Goal: Transaction & Acquisition: Purchase product/service

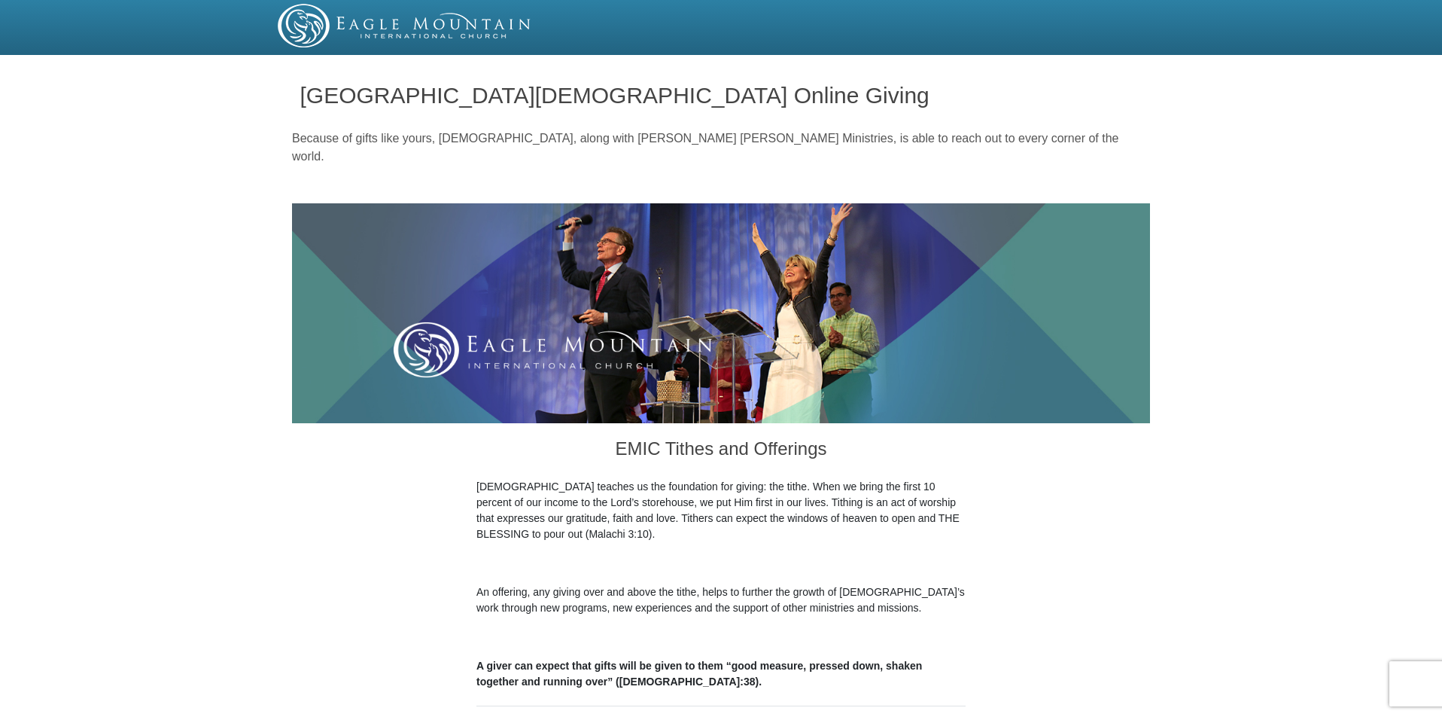
radio input "true"
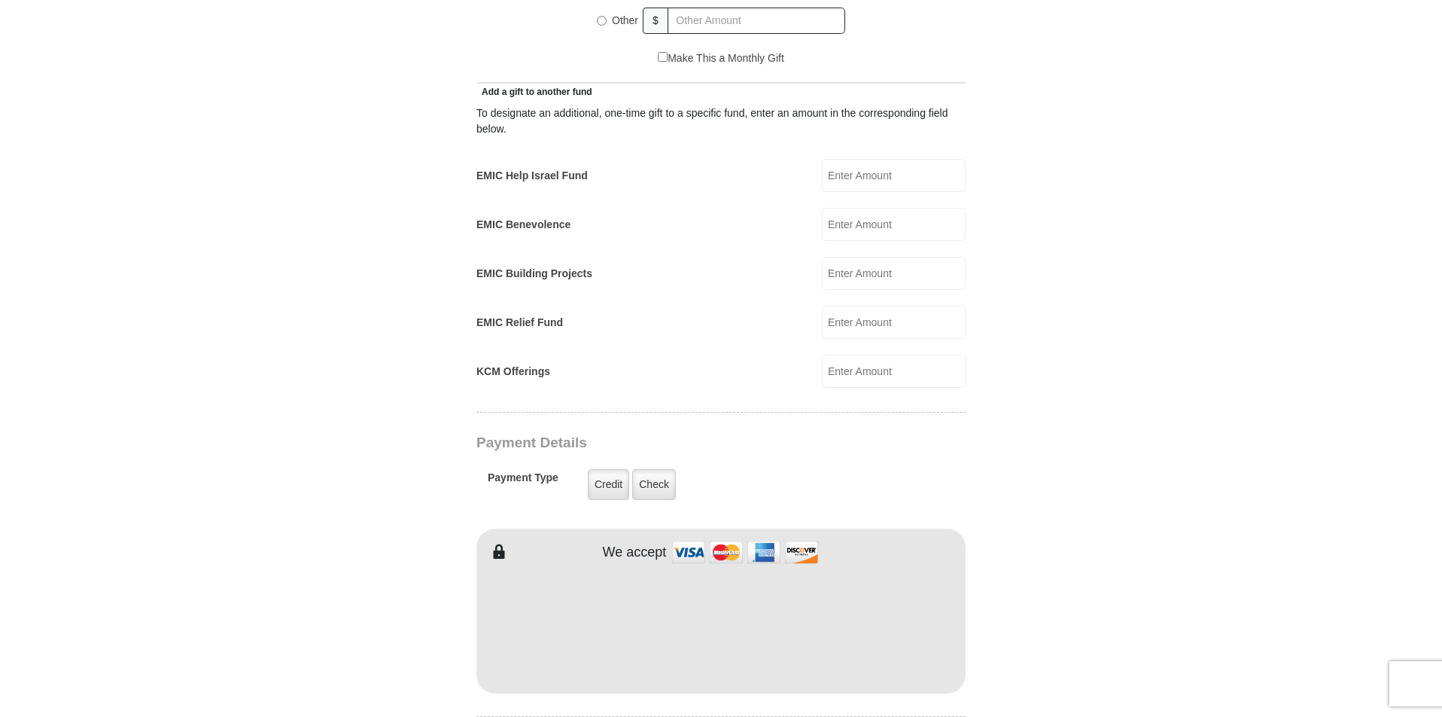
scroll to position [828, 0]
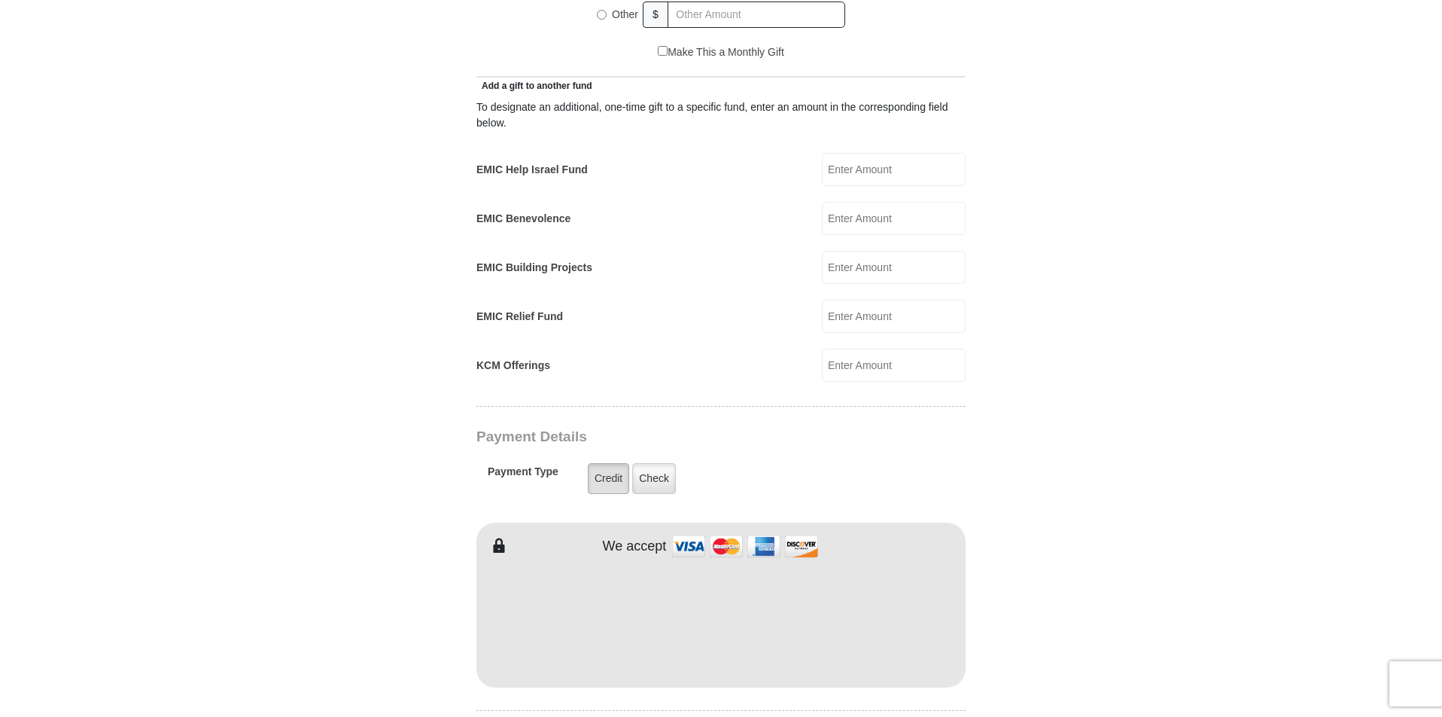
click at [616, 470] on label "Credit" at bounding box center [608, 478] width 41 height 31
click at [0, 0] on input "Credit" at bounding box center [0, 0] width 0 height 0
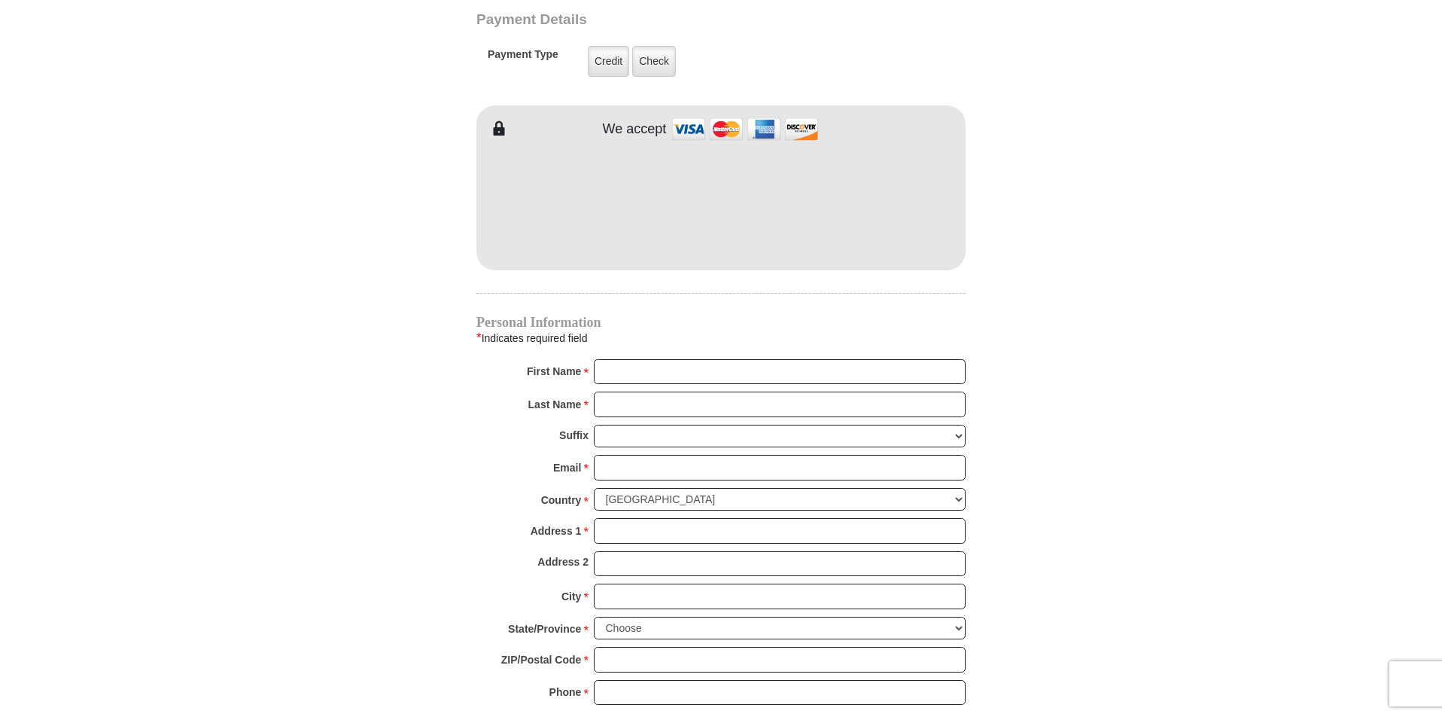
scroll to position [1280, 0]
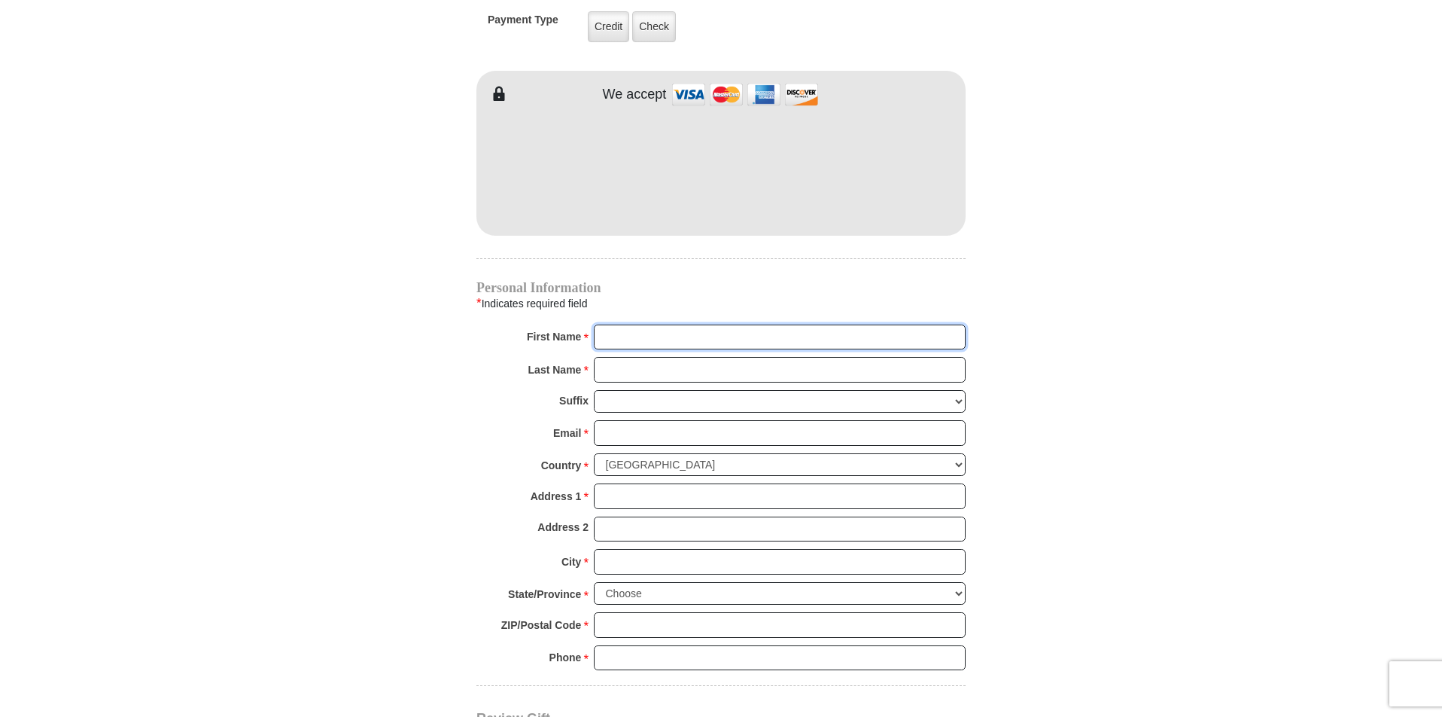
click at [615, 324] on input "First Name *" at bounding box center [780, 337] width 372 height 26
type input "Larry Alan"
click at [635, 357] on input "Last Name *" at bounding box center [780, 370] width 372 height 26
type input "Taylor"
click at [661, 324] on input "Larry Alan" at bounding box center [780, 337] width 372 height 26
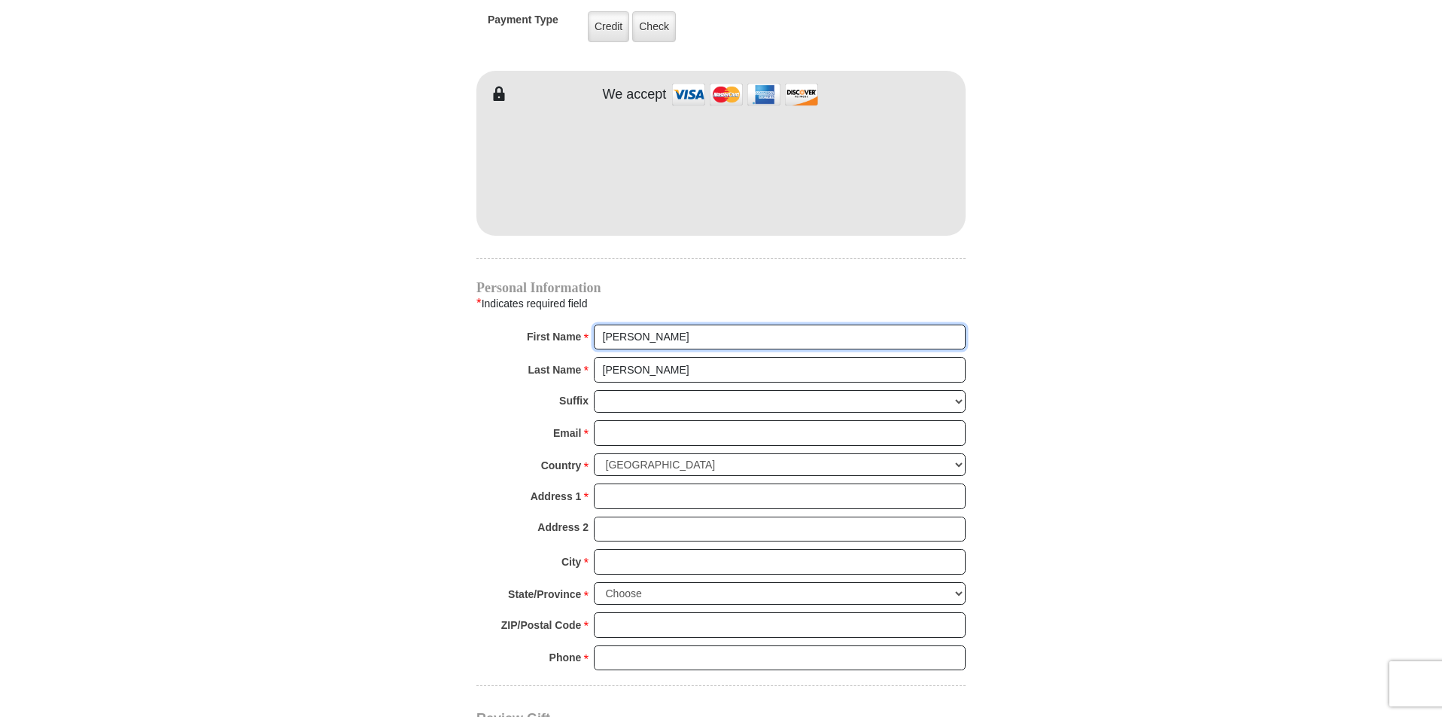
type input "Larry"
click at [615, 390] on select "Jr Sr I II III IV V VI" at bounding box center [780, 401] width 372 height 23
click at [616, 390] on select "Jr Sr I II III IV V VI" at bounding box center [780, 401] width 372 height 23
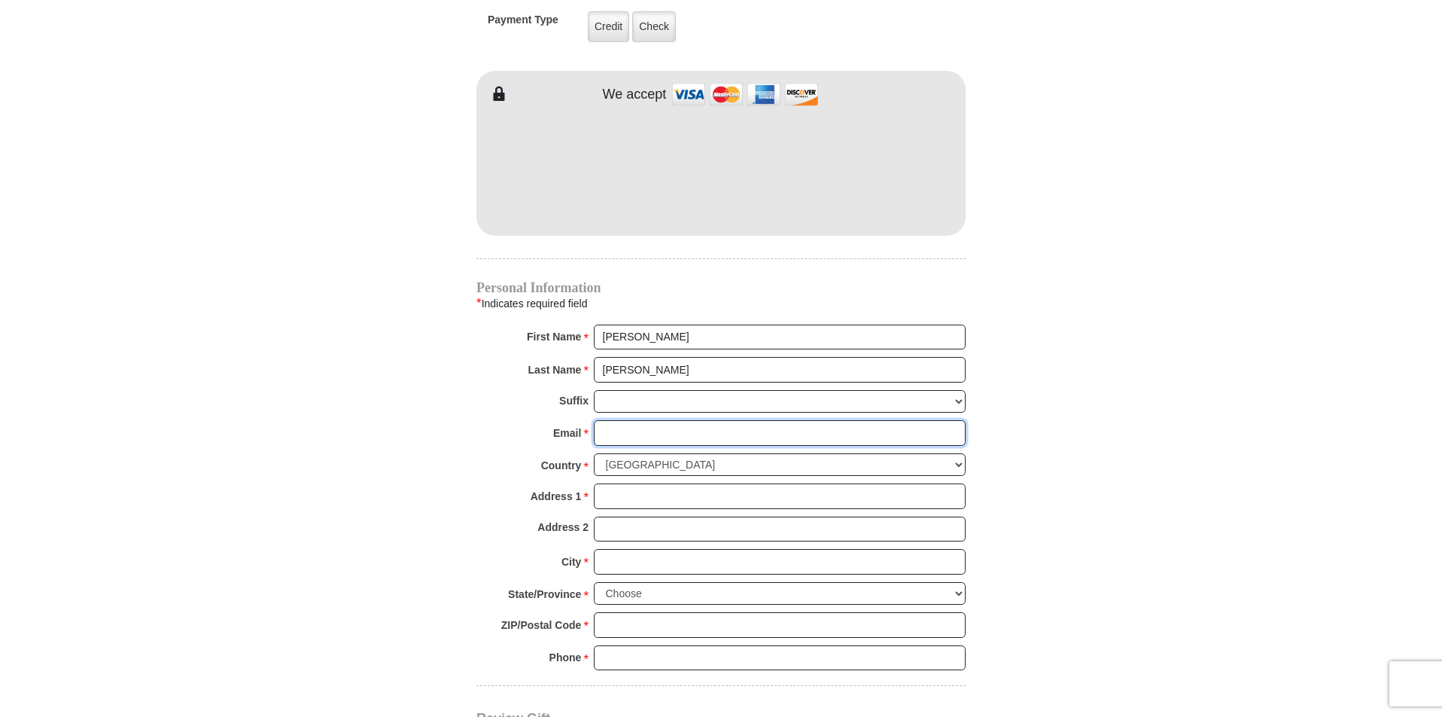
click at [619, 420] on input "Email *" at bounding box center [780, 433] width 372 height 26
type input "taylorclan0529@gmail.com"
type input "1309 knowles rd"
type input "phenix city"
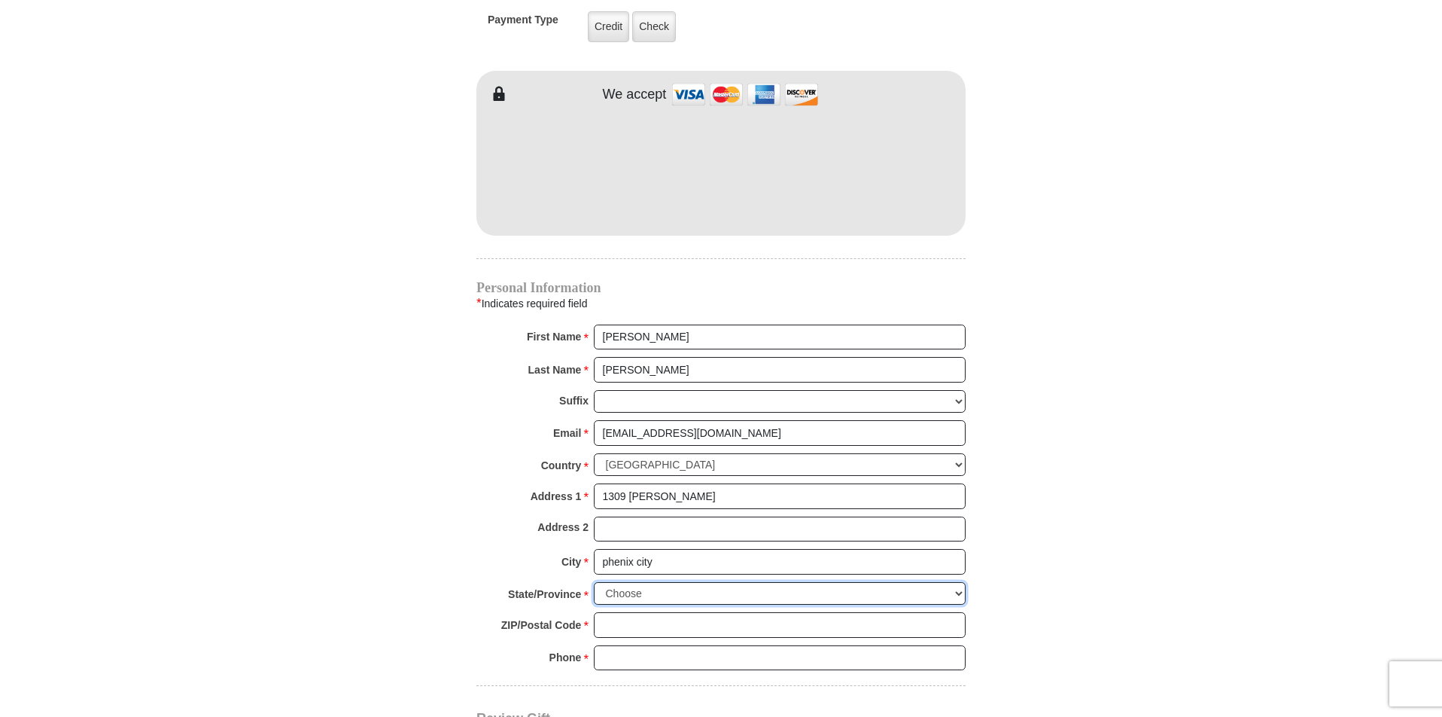
select select "AL"
type input "36869"
type input "9184043696"
click at [692, 483] on input "1309 knowles rd" at bounding box center [780, 496] width 372 height 26
type input "1"
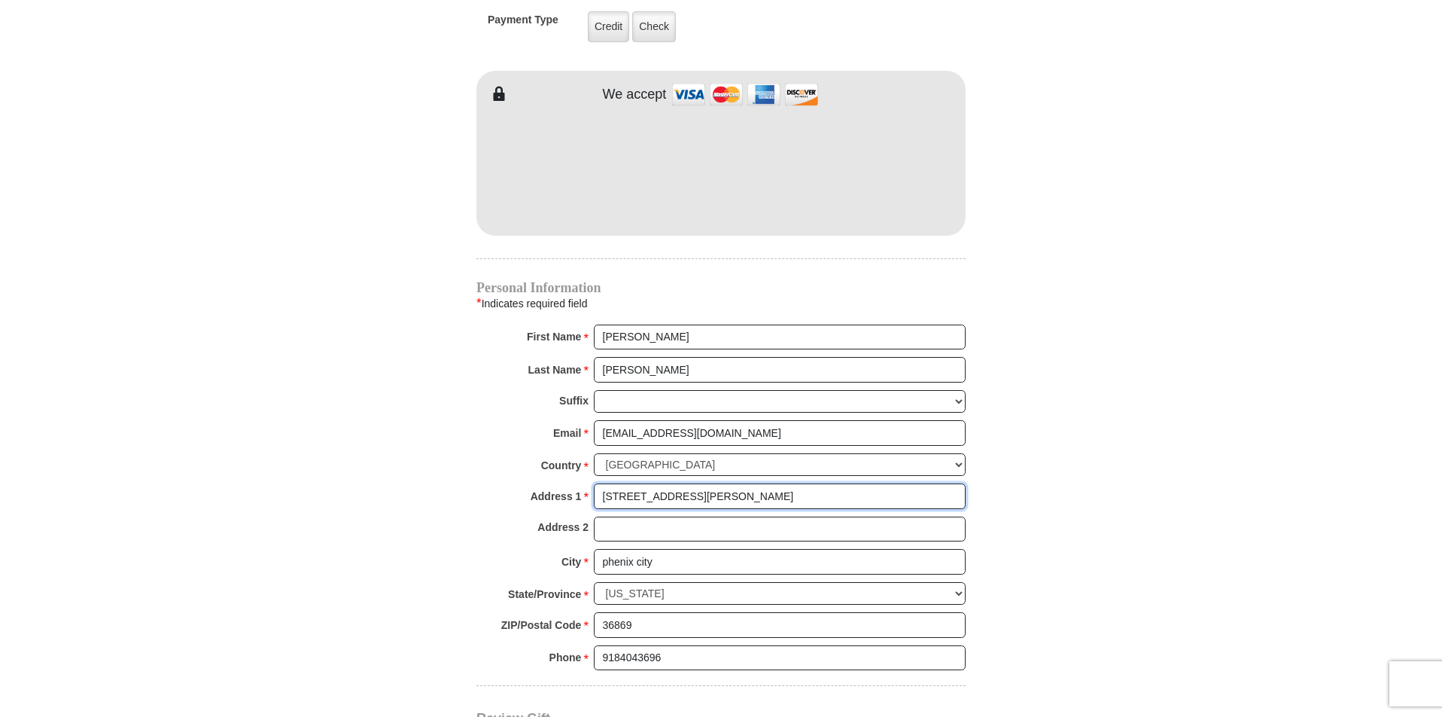
type input "143 Jenkins Rd."
click at [662, 549] on input "phenix city" at bounding box center [780, 562] width 372 height 26
type input "p"
type input "Opelika"
click at [650, 612] on input "36869" at bounding box center [780, 625] width 372 height 26
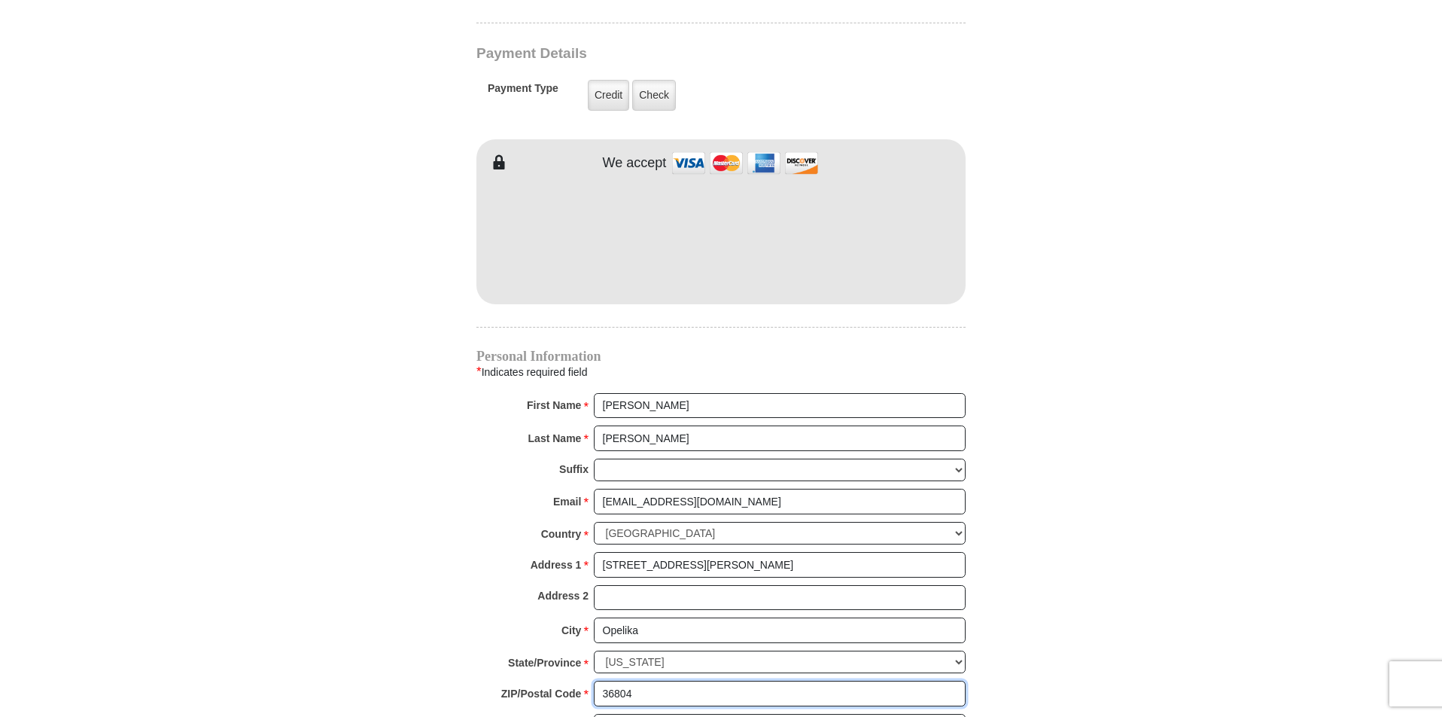
scroll to position [1204, 0]
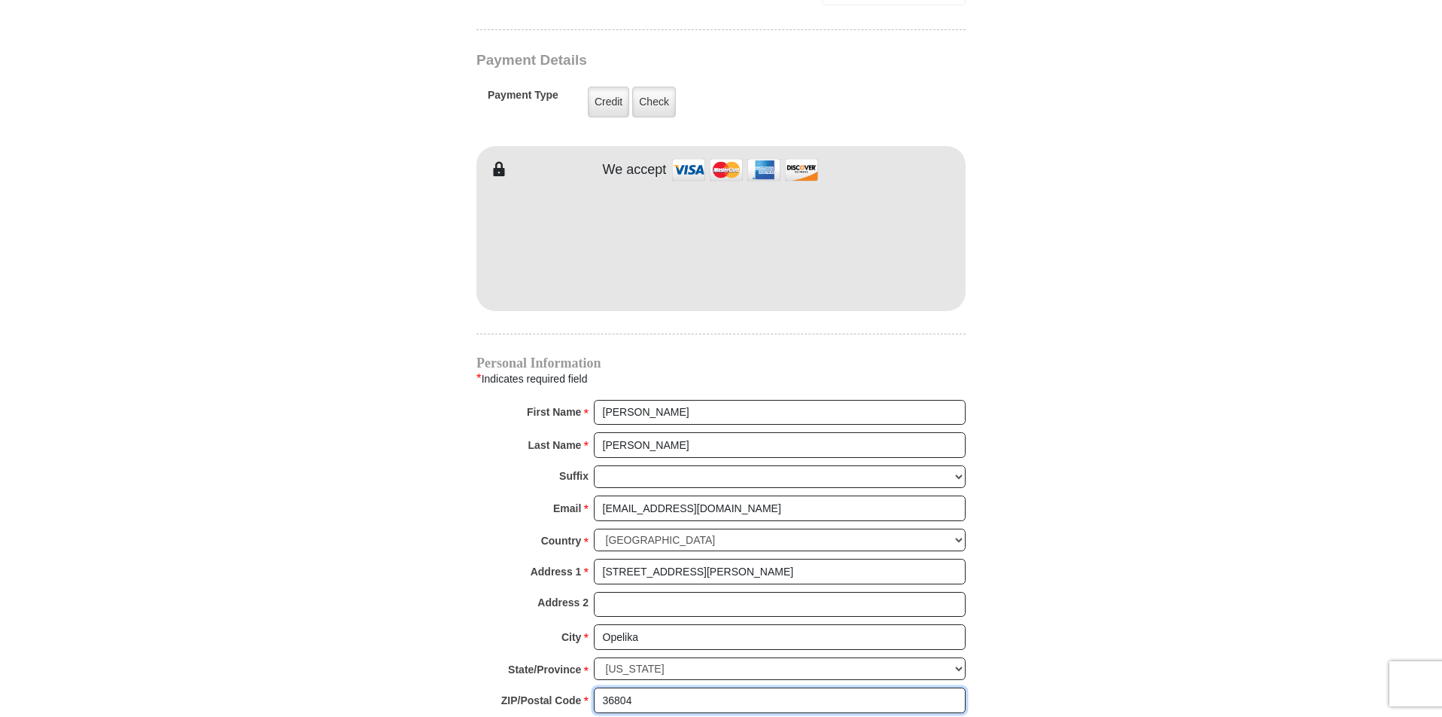
type input "36804"
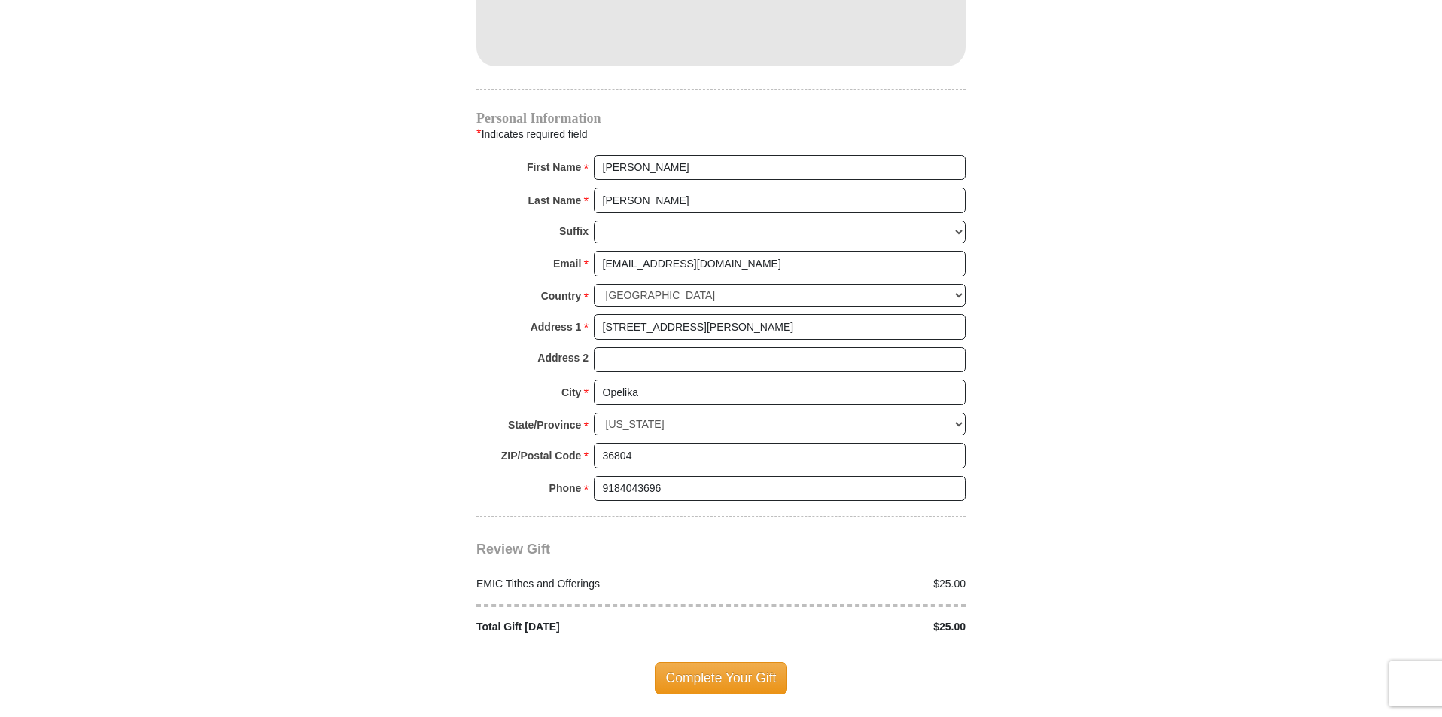
scroll to position [1505, 0]
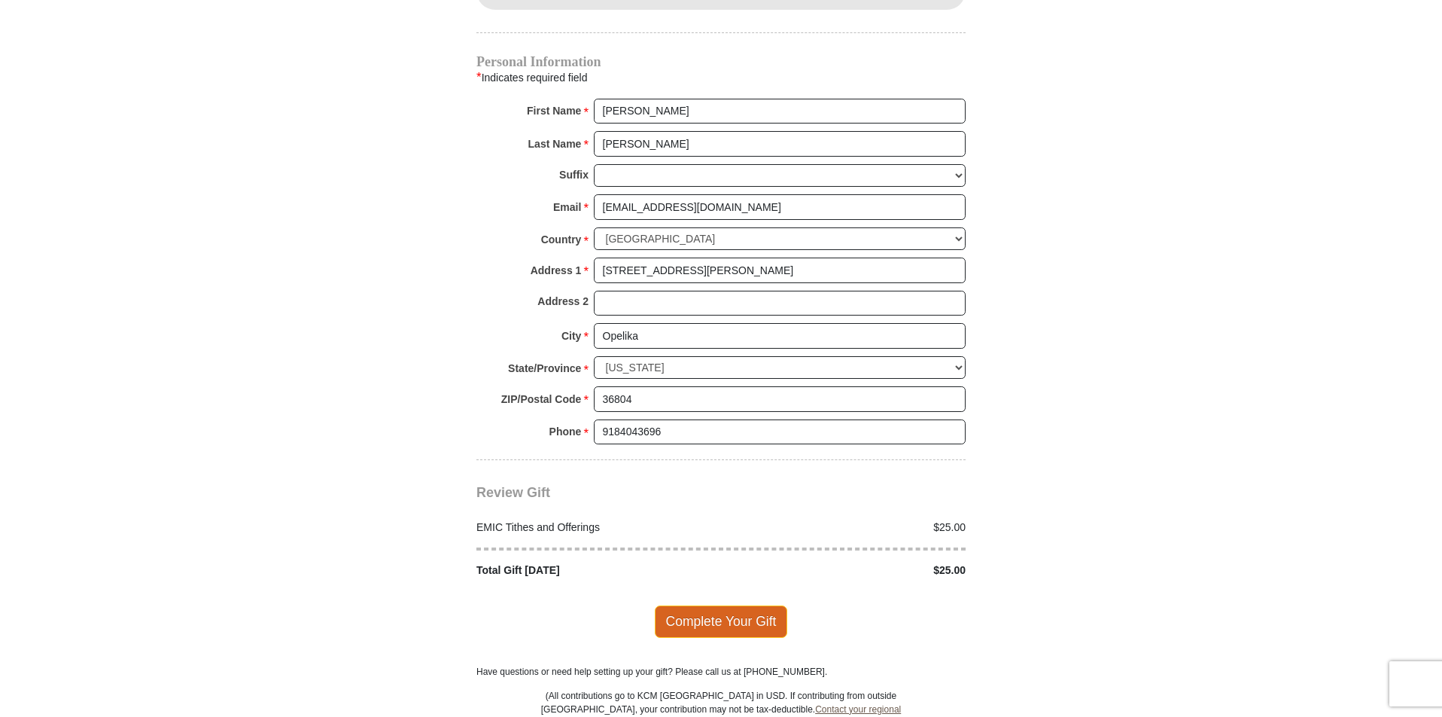
click at [703, 607] on span "Complete Your Gift" at bounding box center [721, 621] width 133 height 32
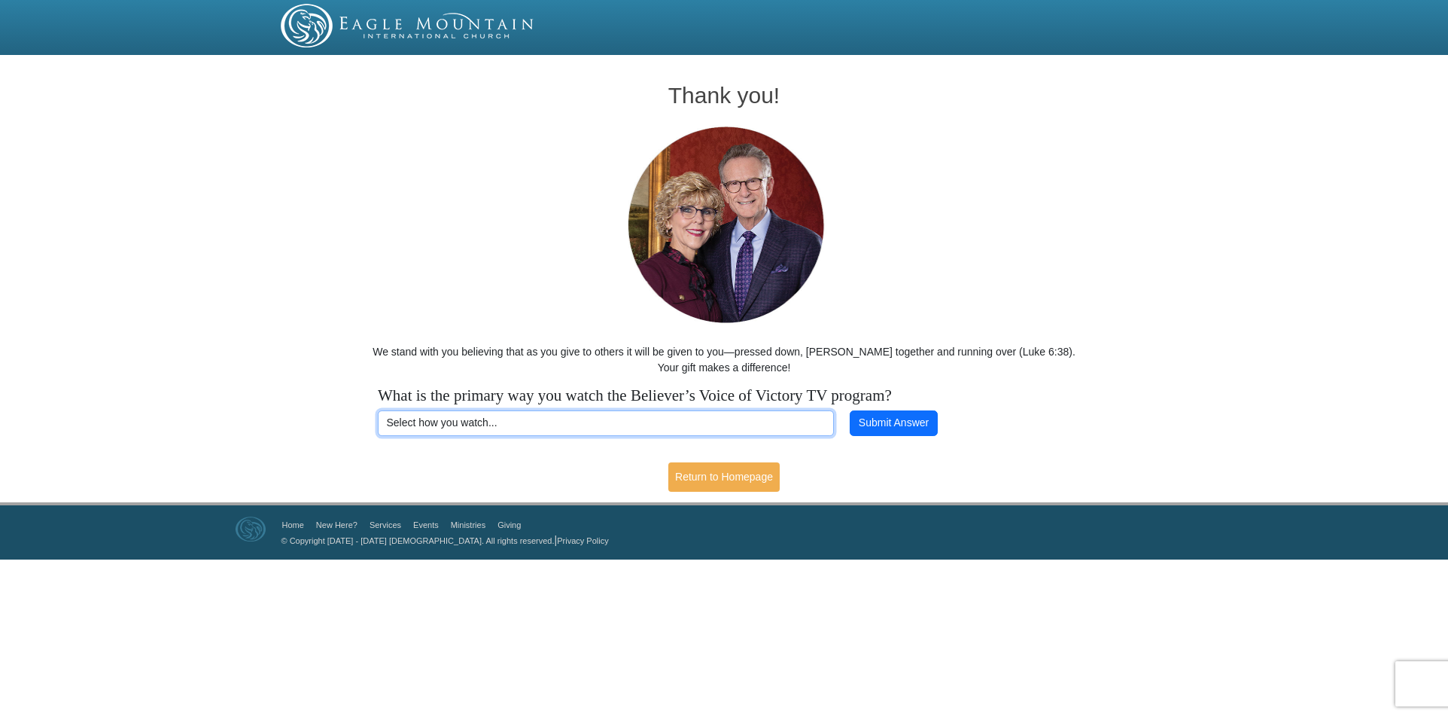
click at [793, 427] on select "Select how you watch... Daystar Morning Daystar Evening KCM.org GoVictory.com V…" at bounding box center [606, 423] width 456 height 26
select select "YOUTUBE"
click at [378, 410] on select "Select how you watch... Daystar Morning Daystar Evening KCM.org GoVictory.com V…" at bounding box center [606, 423] width 456 height 26
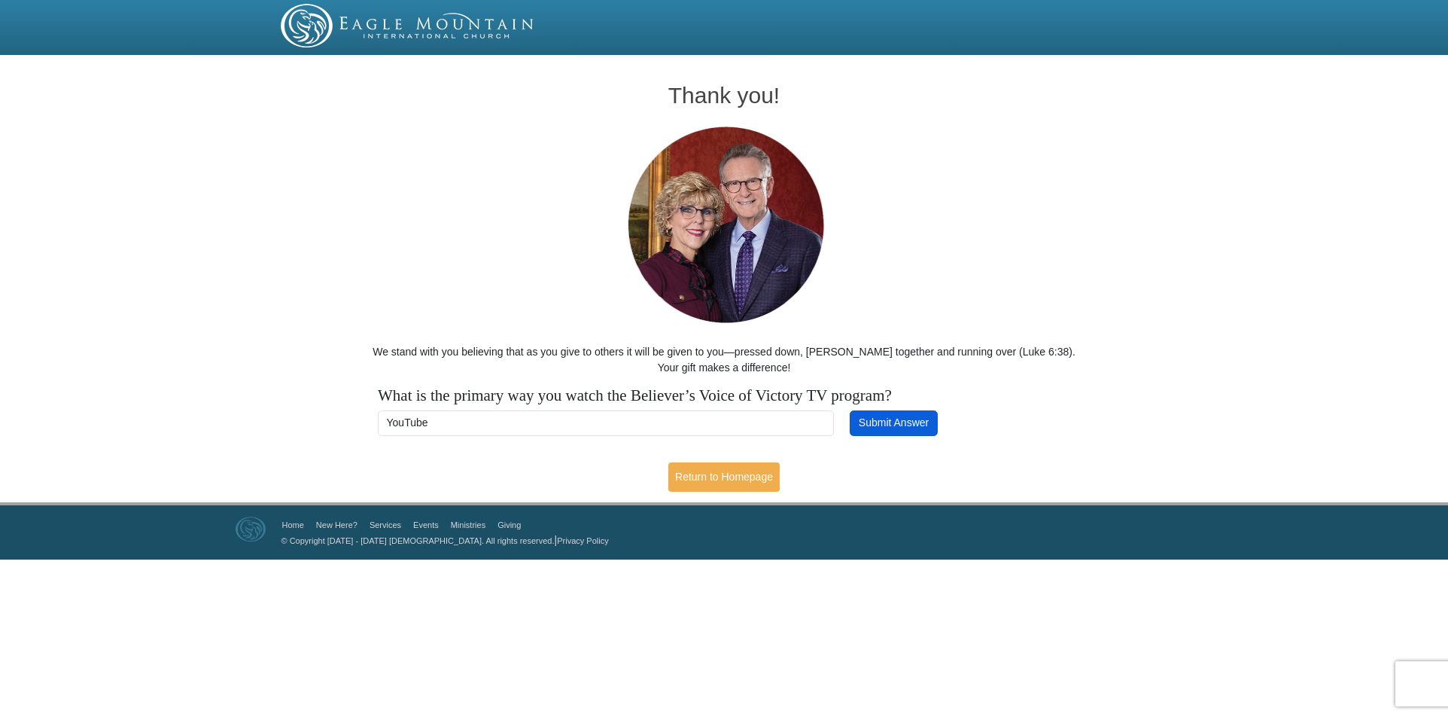
click at [885, 431] on button "Submit Answer" at bounding box center [893, 423] width 87 height 26
